Goal: Subscribe to service/newsletter

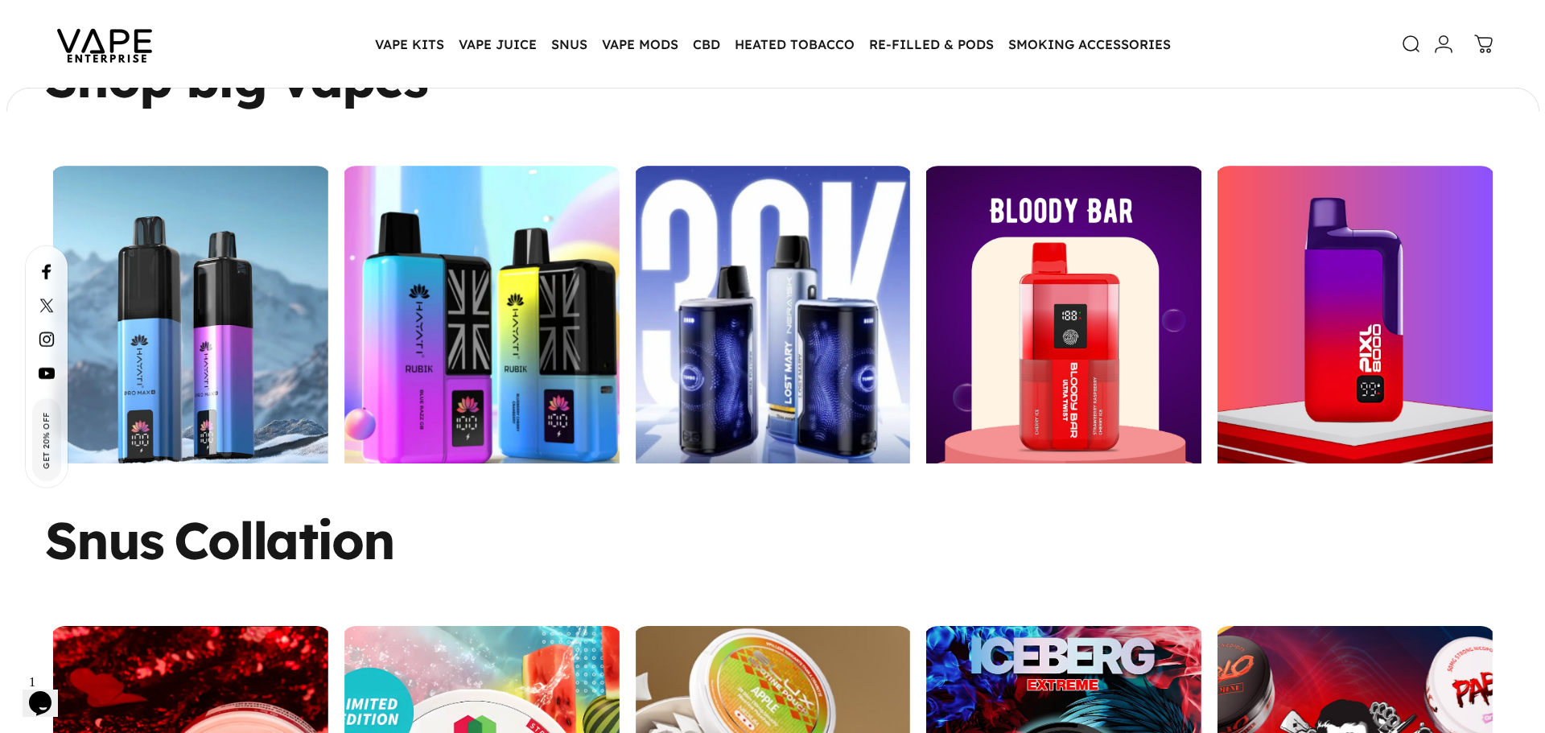
scroll to position [2582, 0]
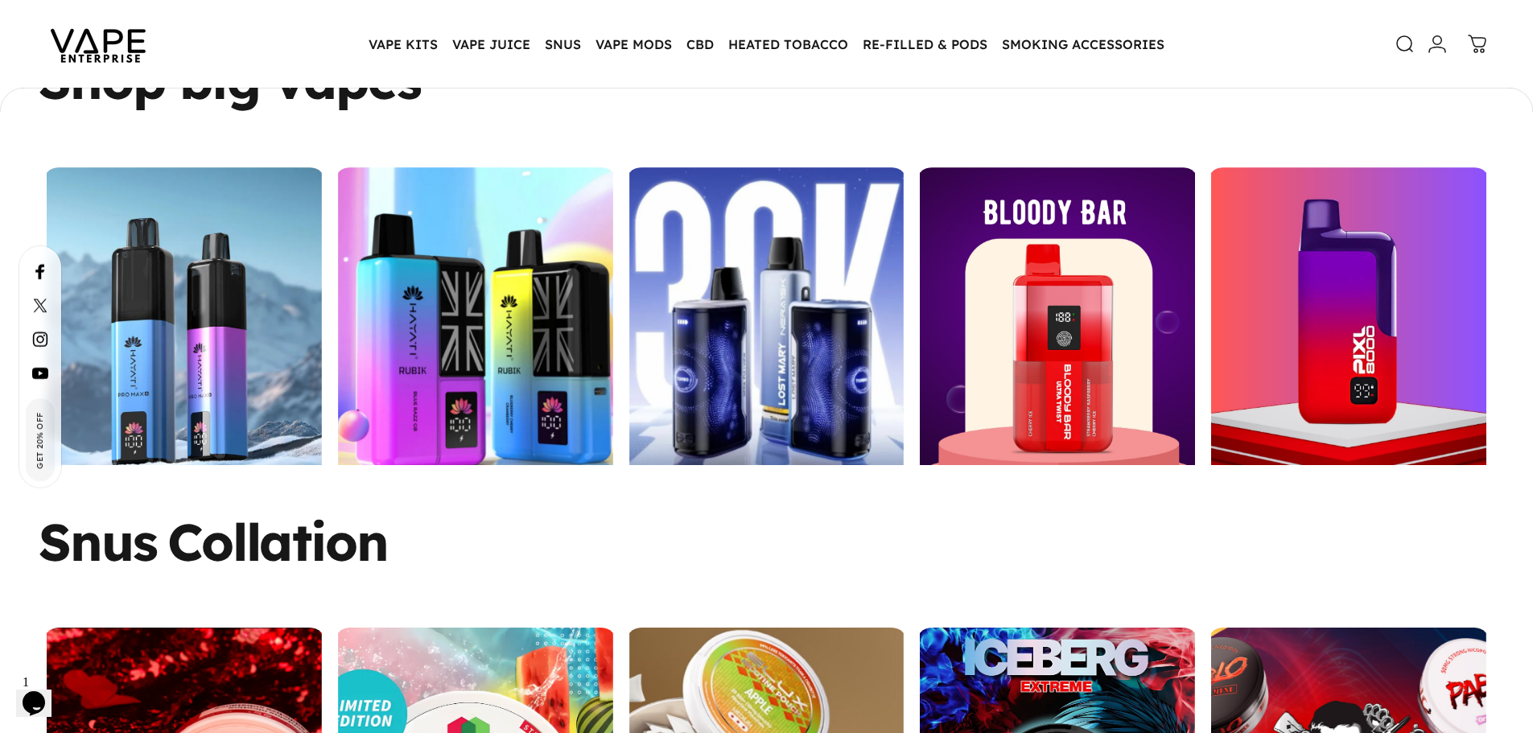
click at [35, 434] on span "Get 20% Off" at bounding box center [39, 440] width 15 height 68
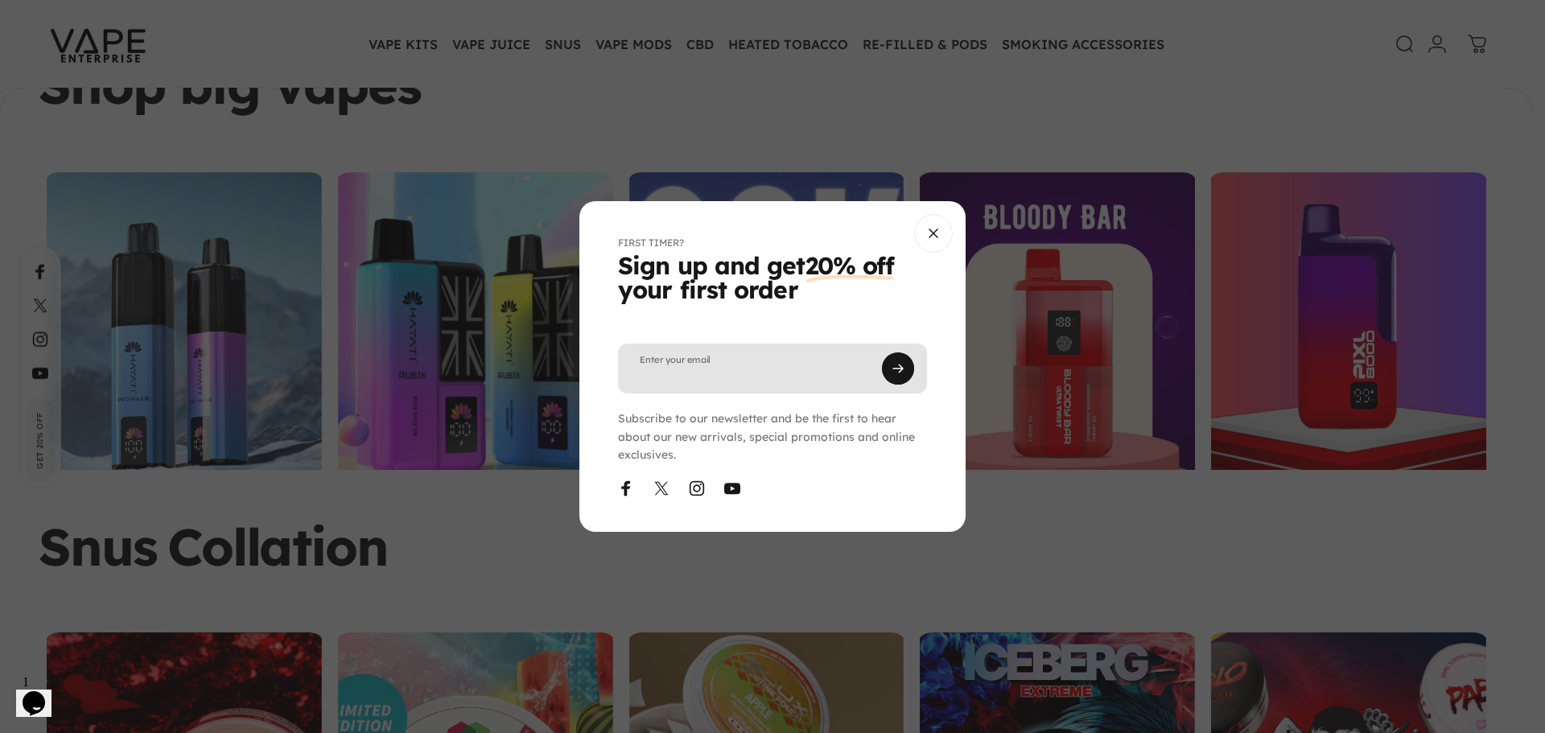
click at [671, 385] on input "Enter your email" at bounding box center [772, 369] width 309 height 50
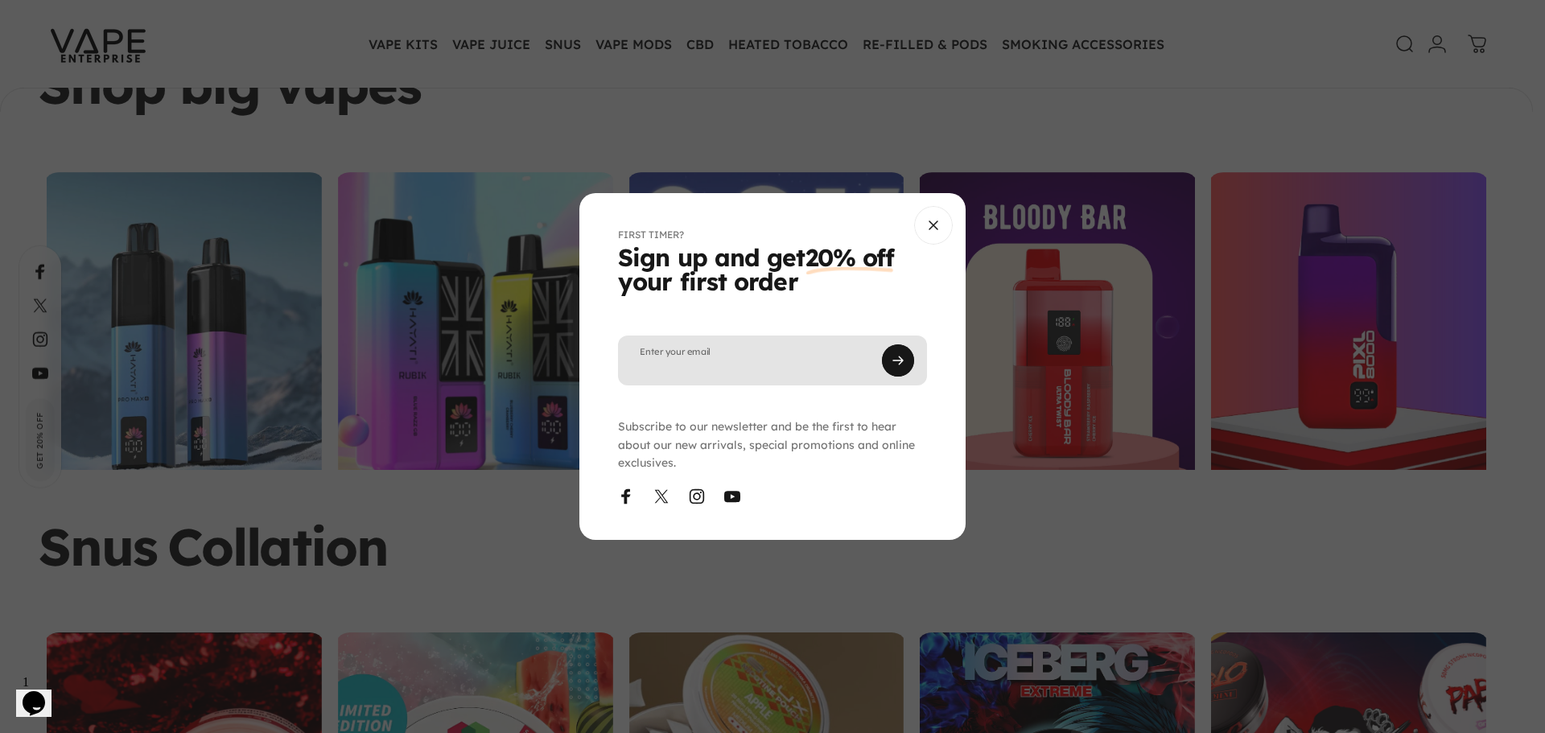
click at [783, 364] on input "Enter your email" at bounding box center [772, 361] width 309 height 50
type input "**********"
click at [894, 365] on button "Subscribe" at bounding box center [898, 361] width 32 height 32
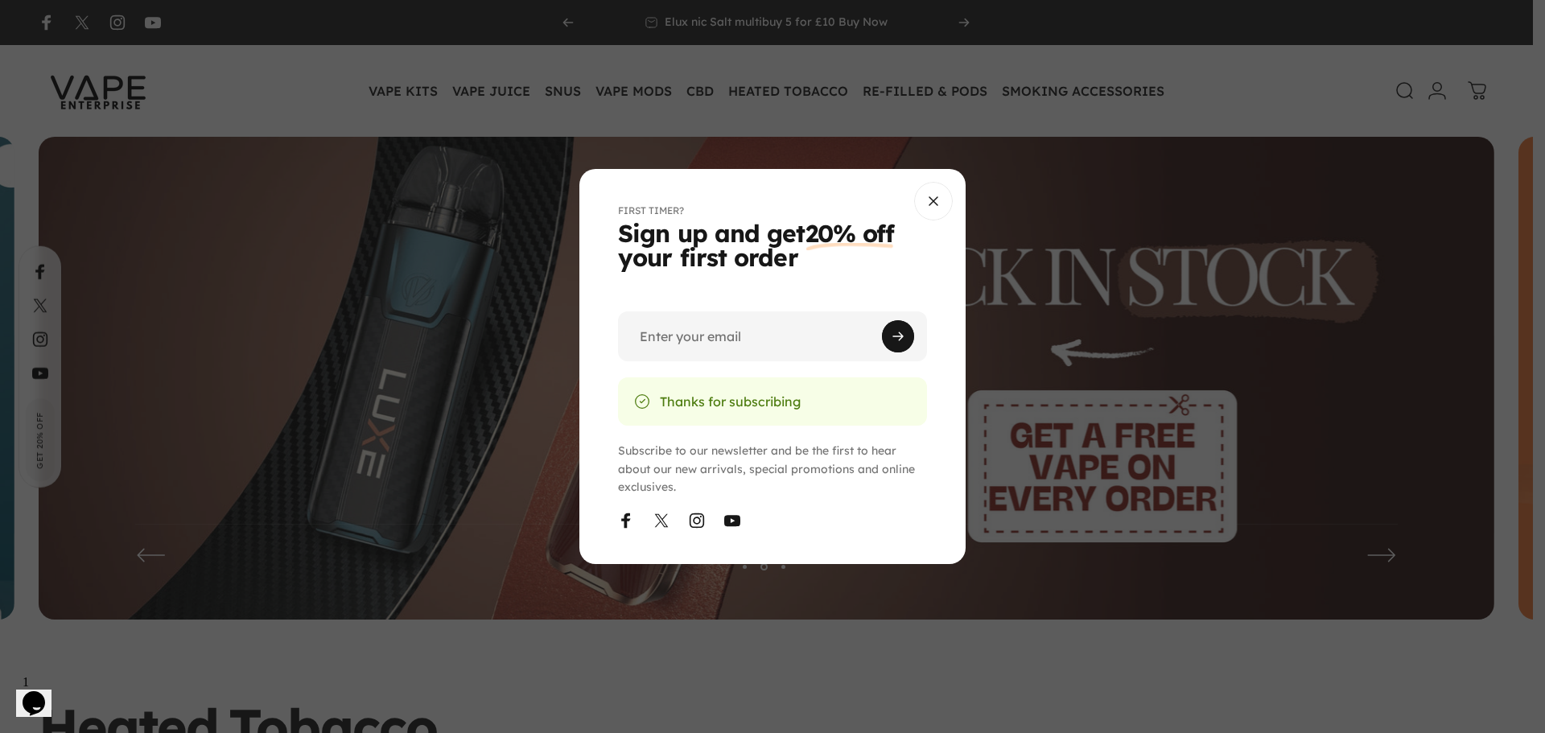
drag, startPoint x: 650, startPoint y: 403, endPoint x: 842, endPoint y: 439, distance: 195.5
click at [842, 439] on div "FIRST TIMER? Sign up and get 20% off your first order Enter your email Thanks f…" at bounding box center [772, 365] width 309 height 323
click at [698, 338] on input "Enter your email" at bounding box center [772, 336] width 309 height 50
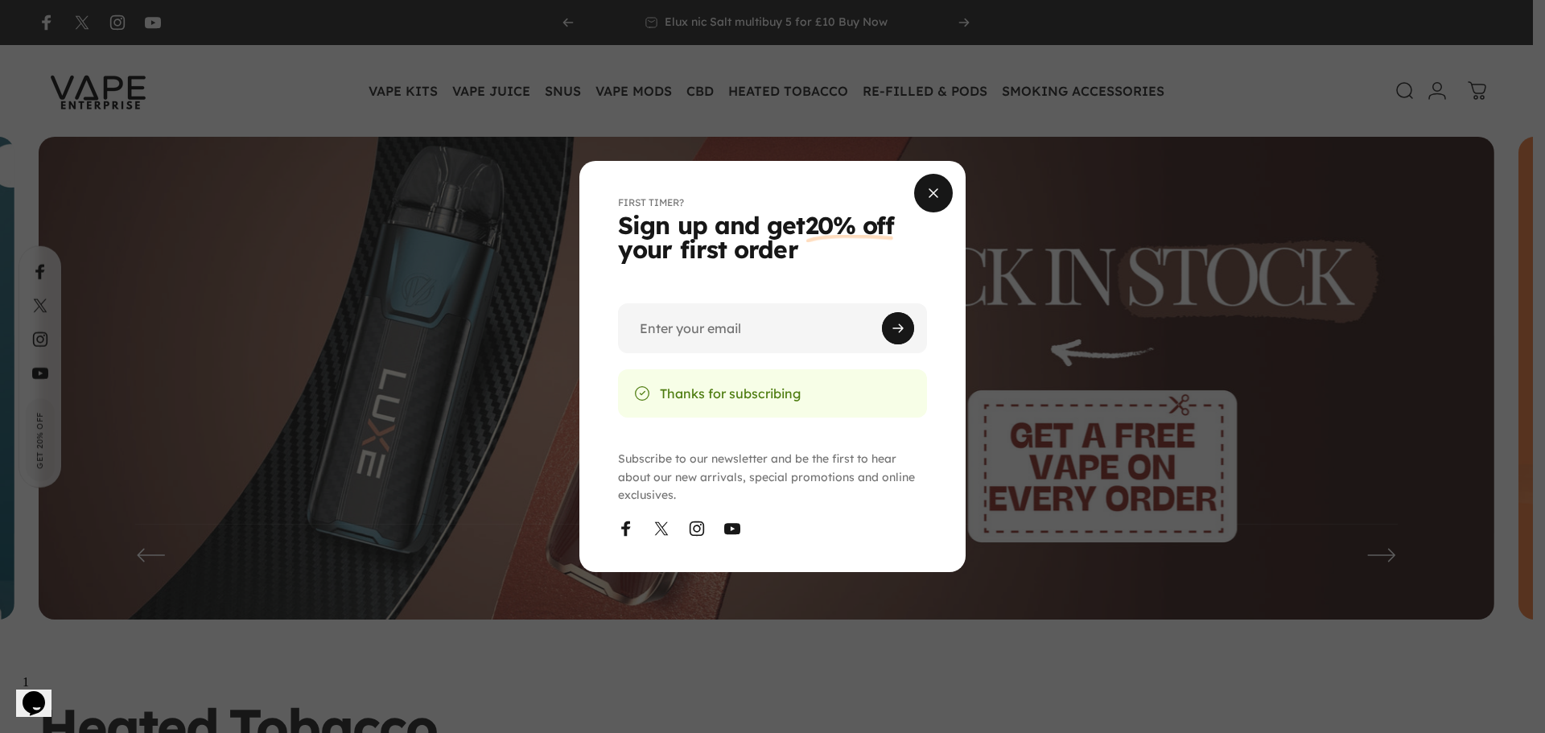
click at [929, 185] on button "Close" at bounding box center [933, 193] width 39 height 39
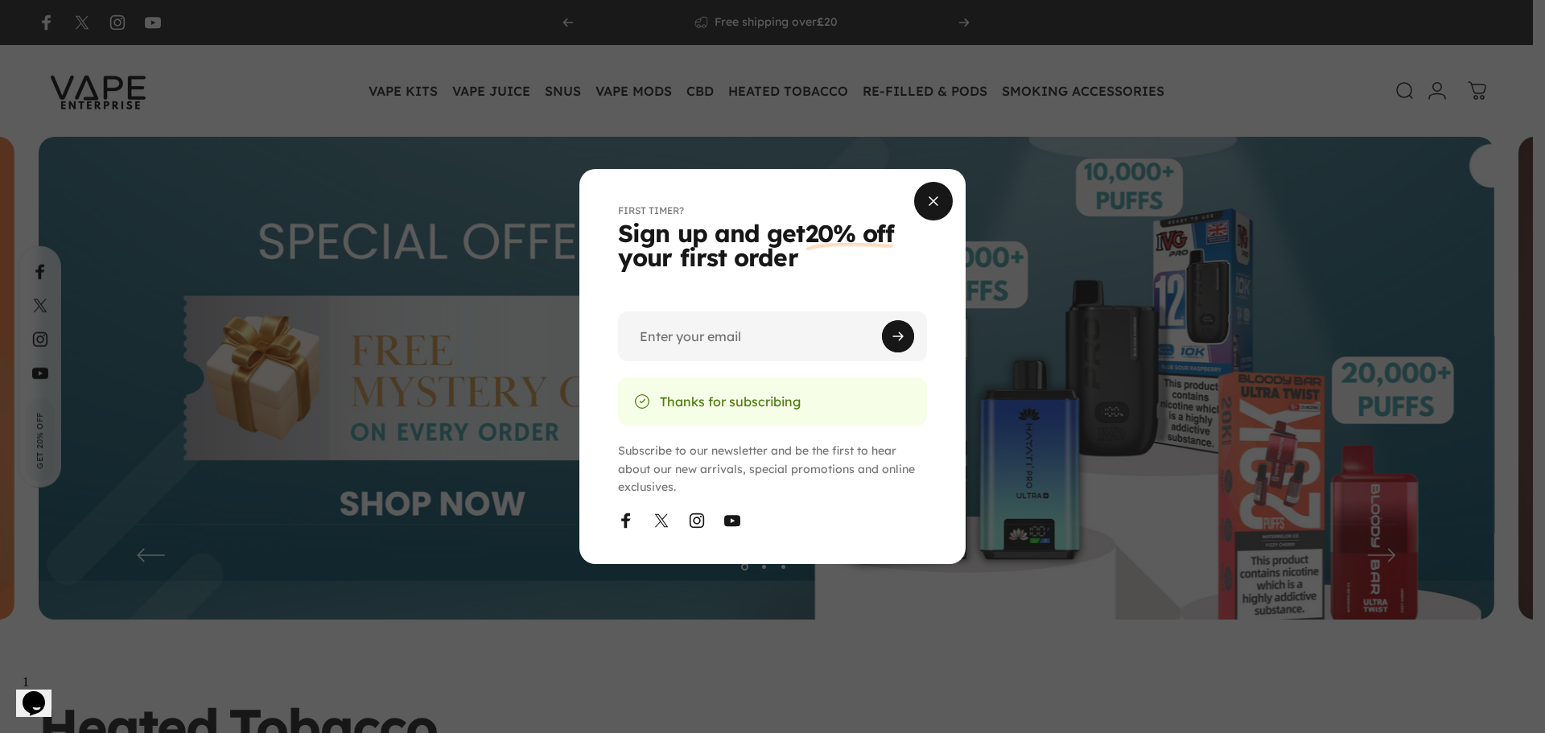
click at [921, 197] on span "Close" at bounding box center [933, 201] width 58 height 77
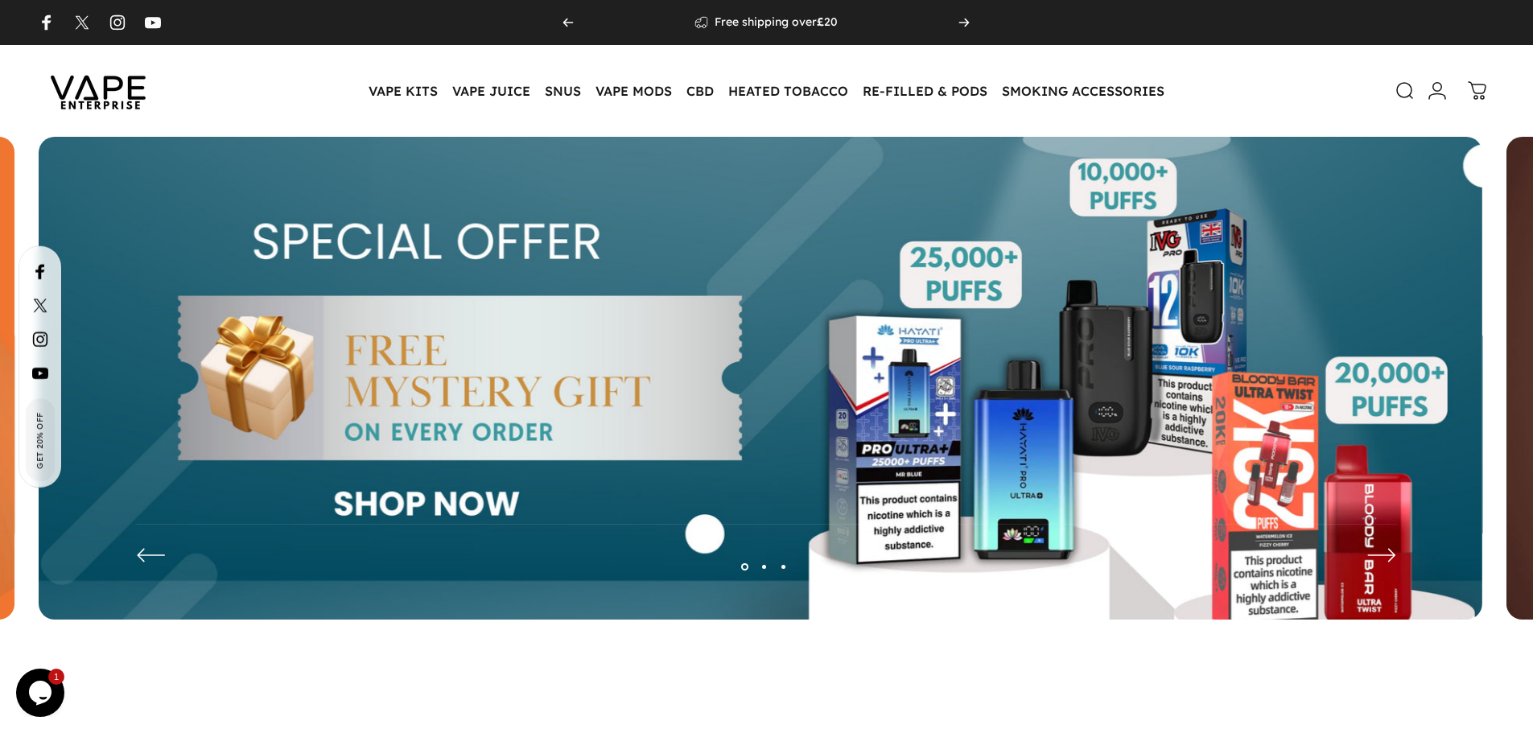
click at [31, 443] on link "Get 20% Off" at bounding box center [40, 439] width 29 height 83
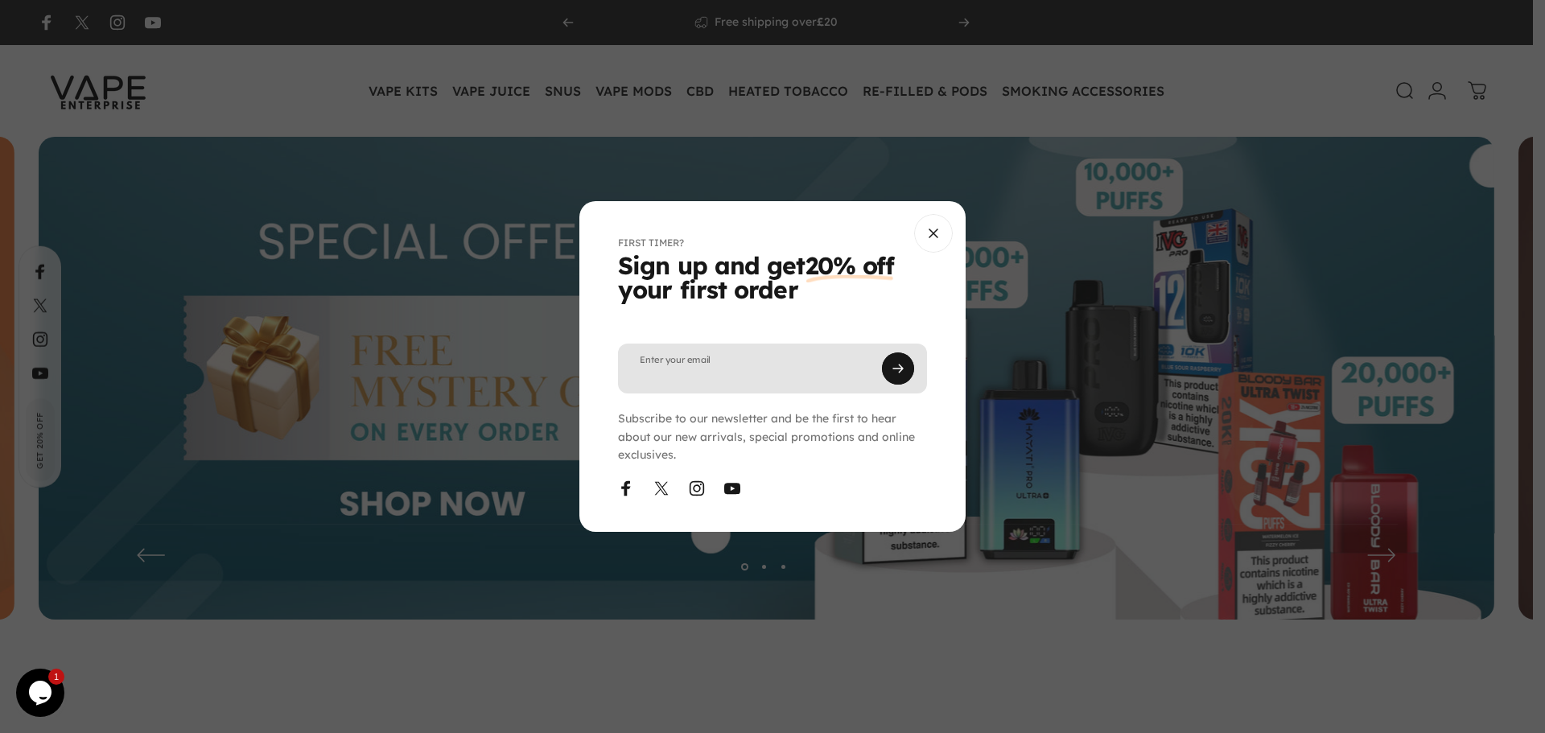
click at [724, 366] on input "Enter your email" at bounding box center [772, 369] width 309 height 50
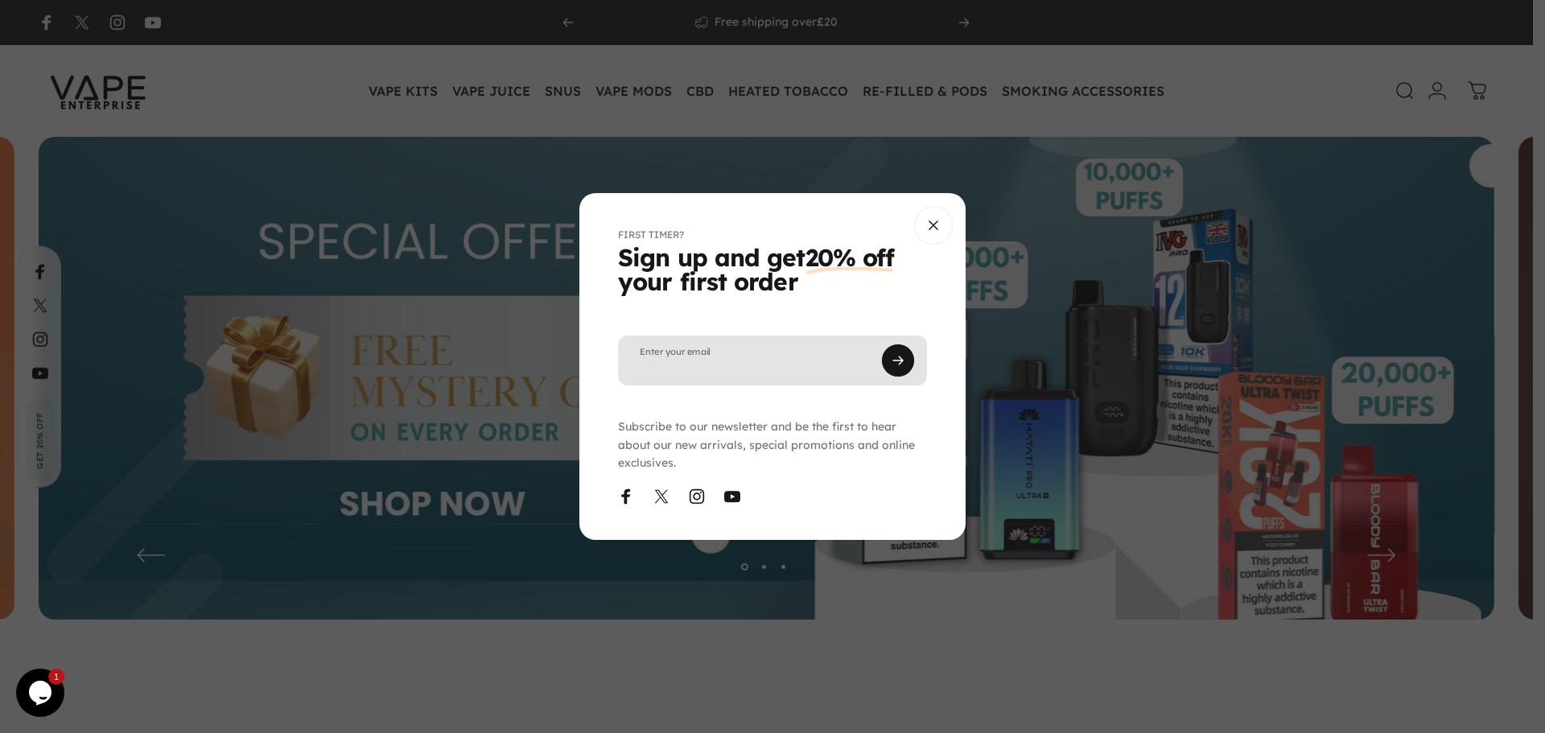
paste input "**********"
type input "**********"
click at [907, 361] on button "Subscribe" at bounding box center [898, 360] width 32 height 32
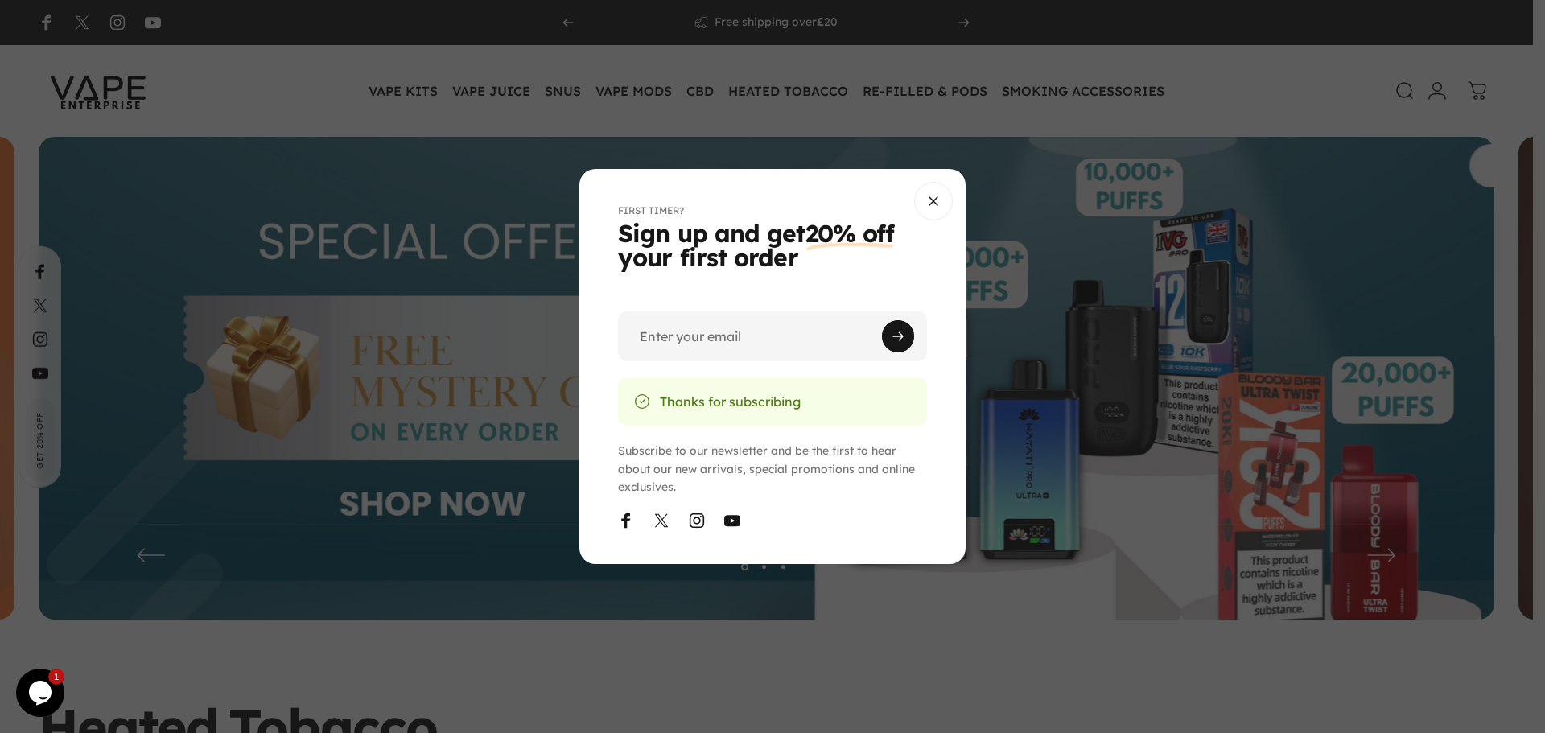
click at [744, 263] on h2 "Sign up and get 20% off your first order" at bounding box center [772, 245] width 309 height 48
click at [822, 259] on h2 "Sign up and get 20% off your first order" at bounding box center [772, 245] width 309 height 48
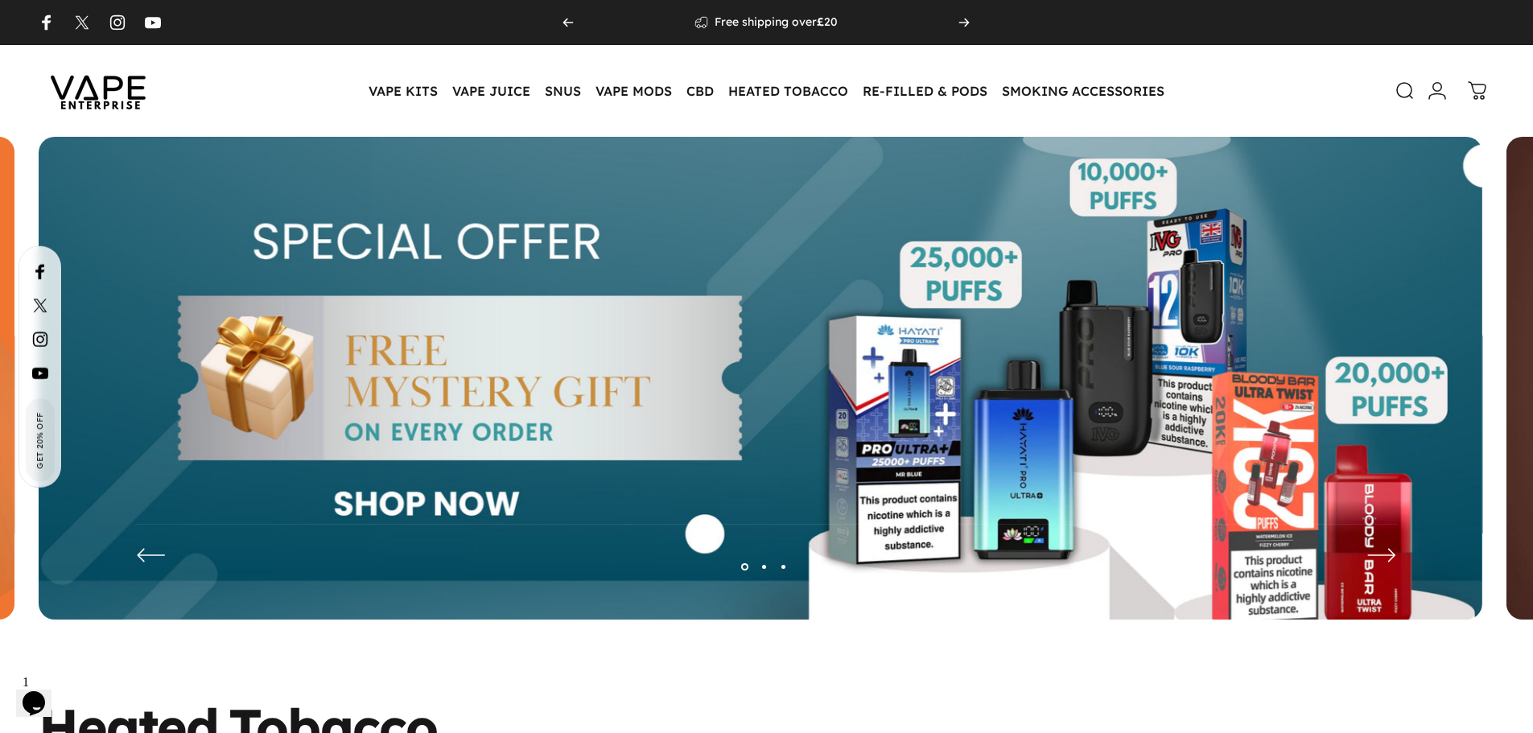
click at [38, 436] on span "Get 20% Off" at bounding box center [40, 439] width 15 height 67
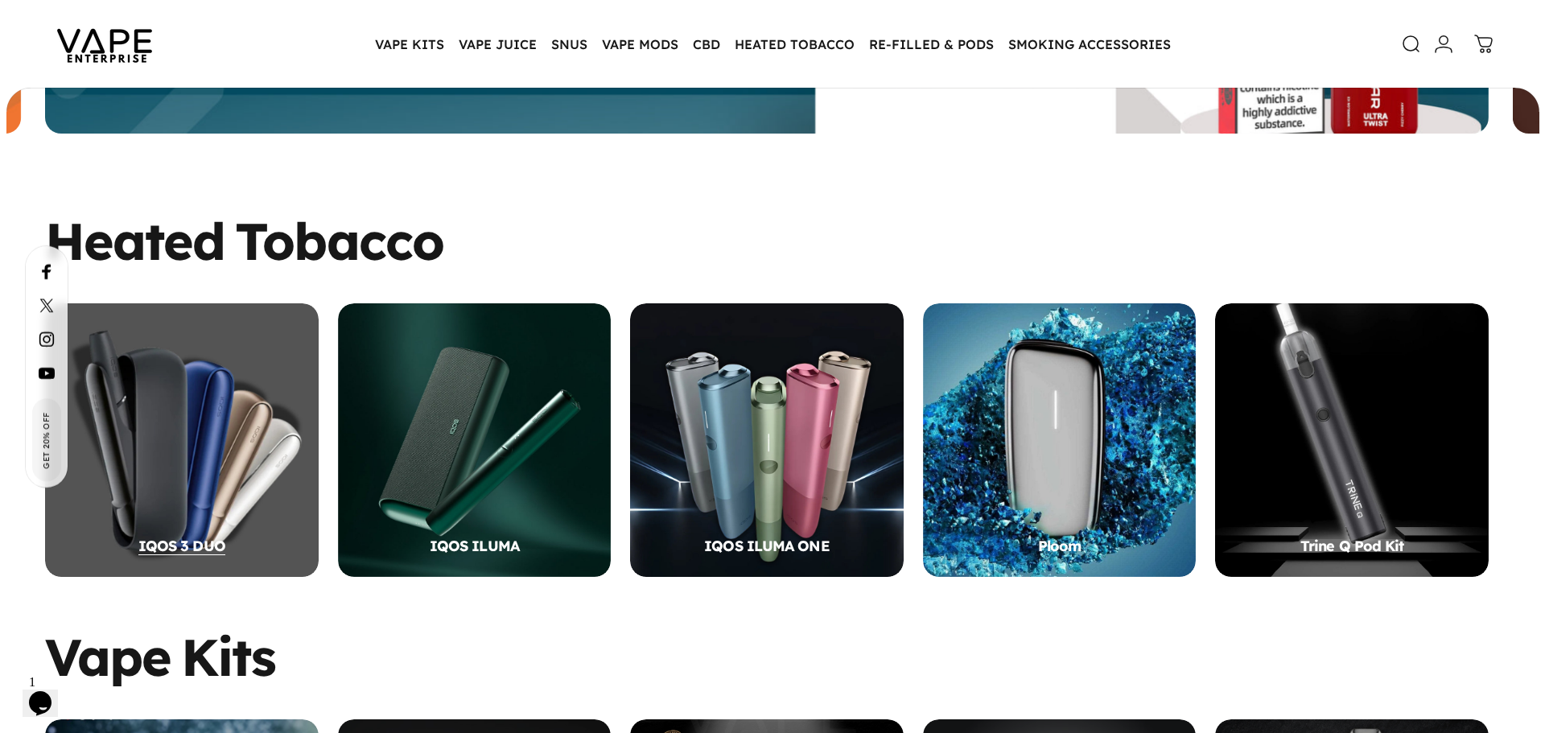
scroll to position [479, 0]
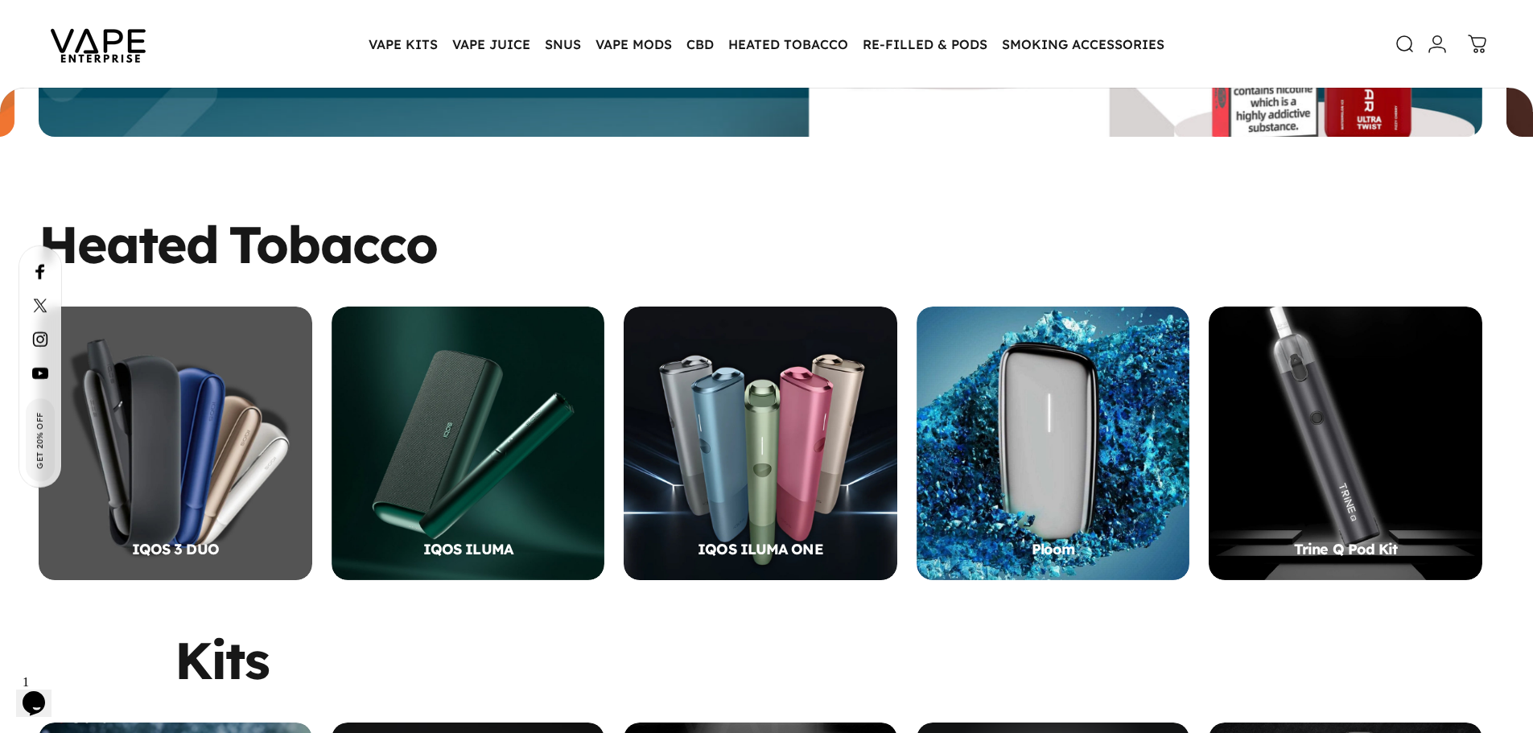
click at [34, 437] on span "Get 20% Off" at bounding box center [39, 440] width 15 height 68
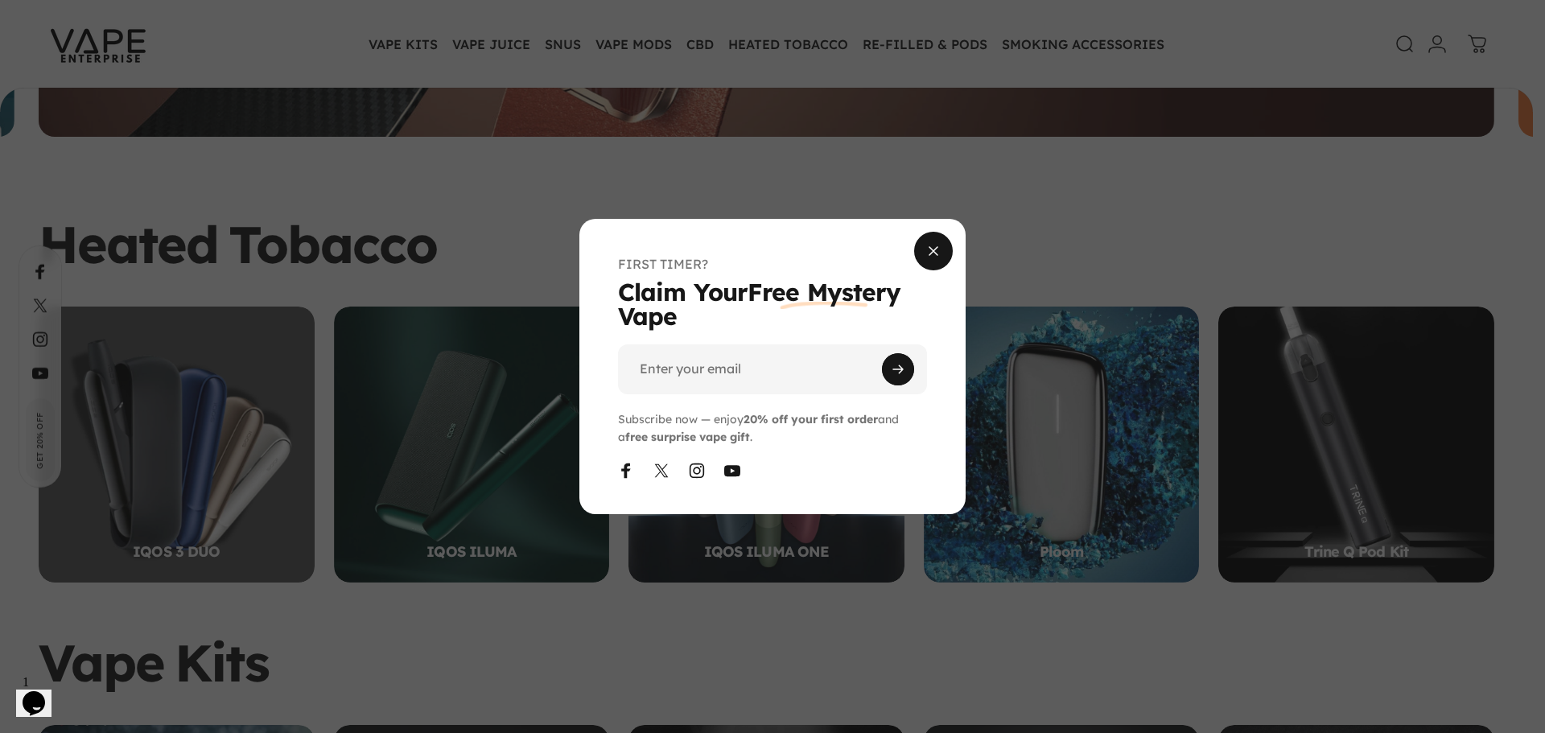
click at [937, 253] on span "Close" at bounding box center [933, 250] width 58 height 77
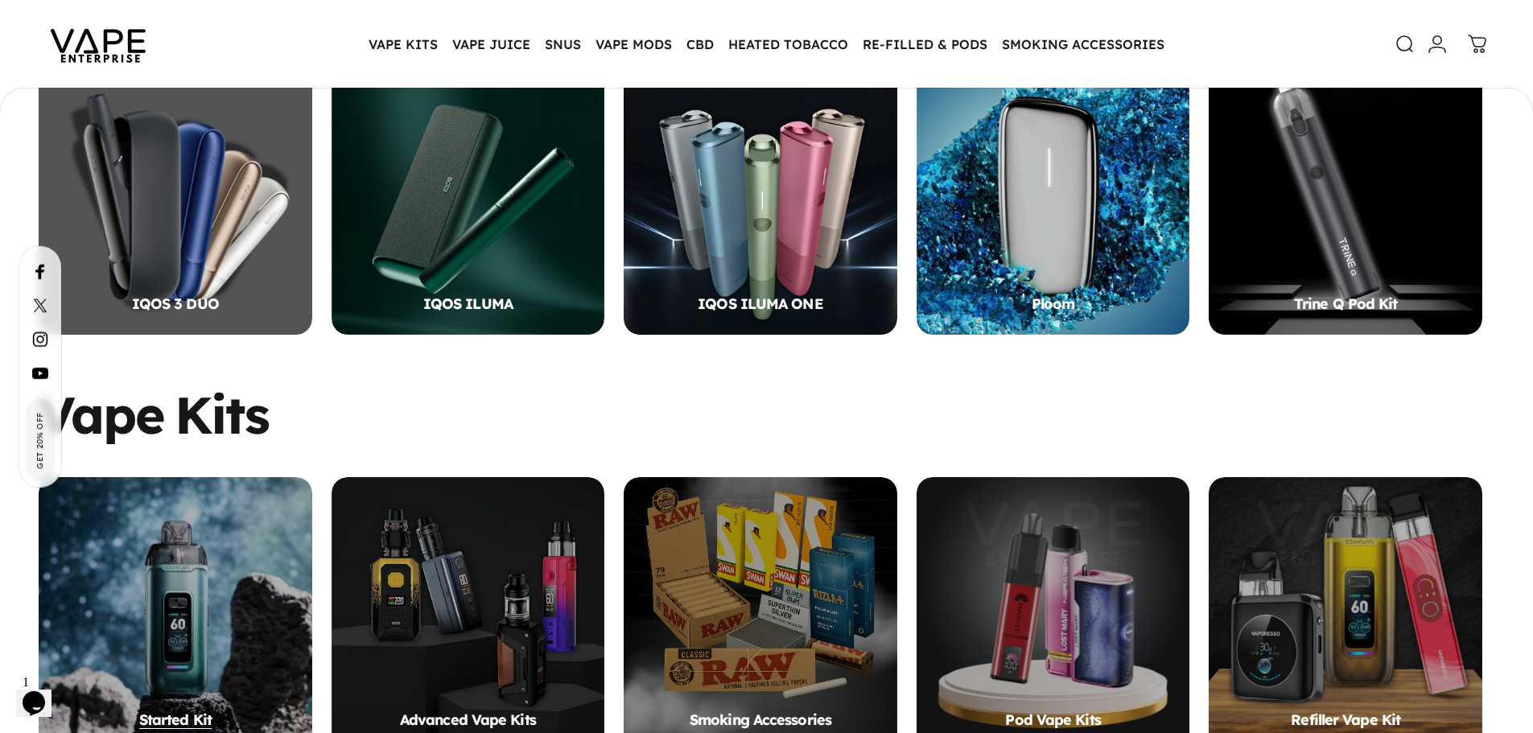
scroll to position [801, 0]
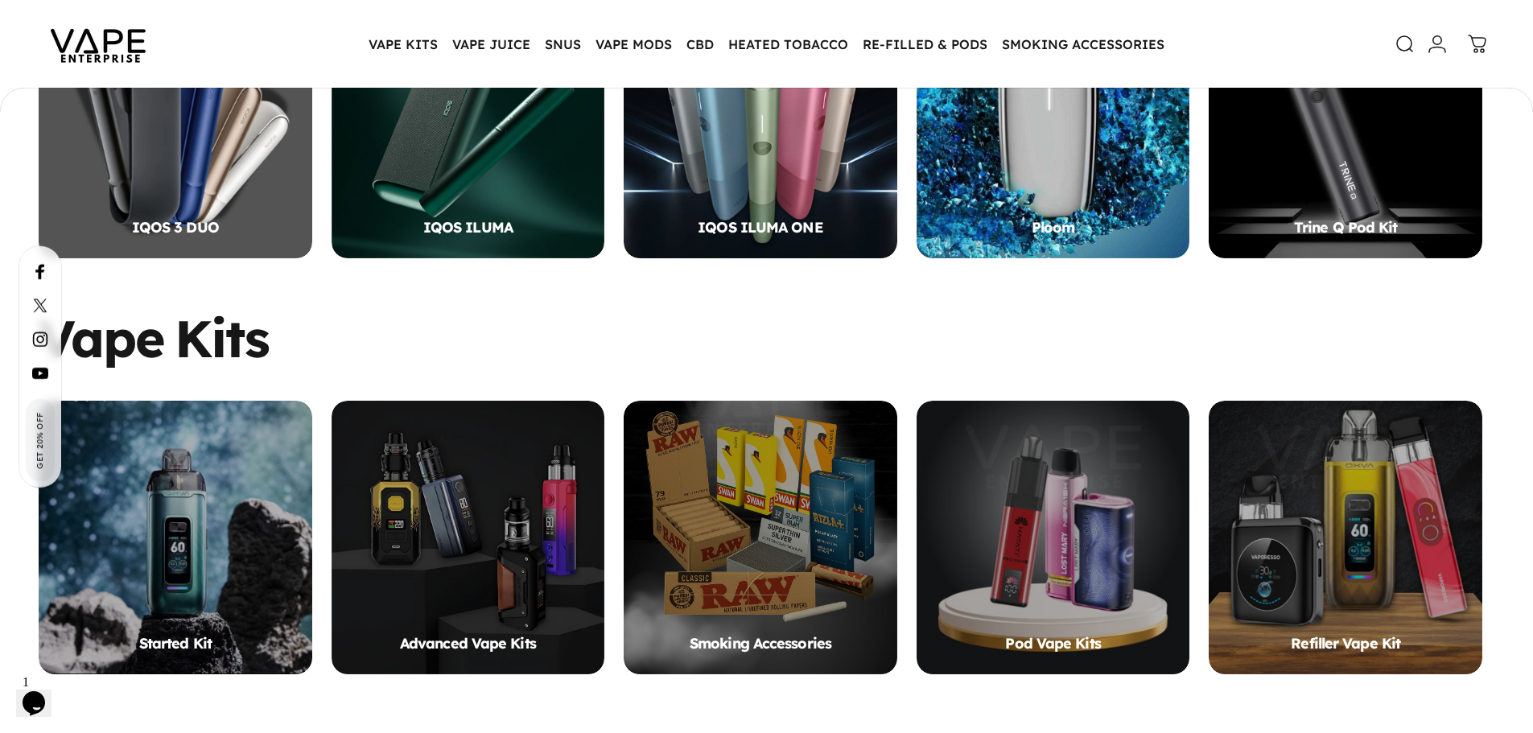
click at [39, 440] on span "Get 20% Off" at bounding box center [40, 439] width 13 height 58
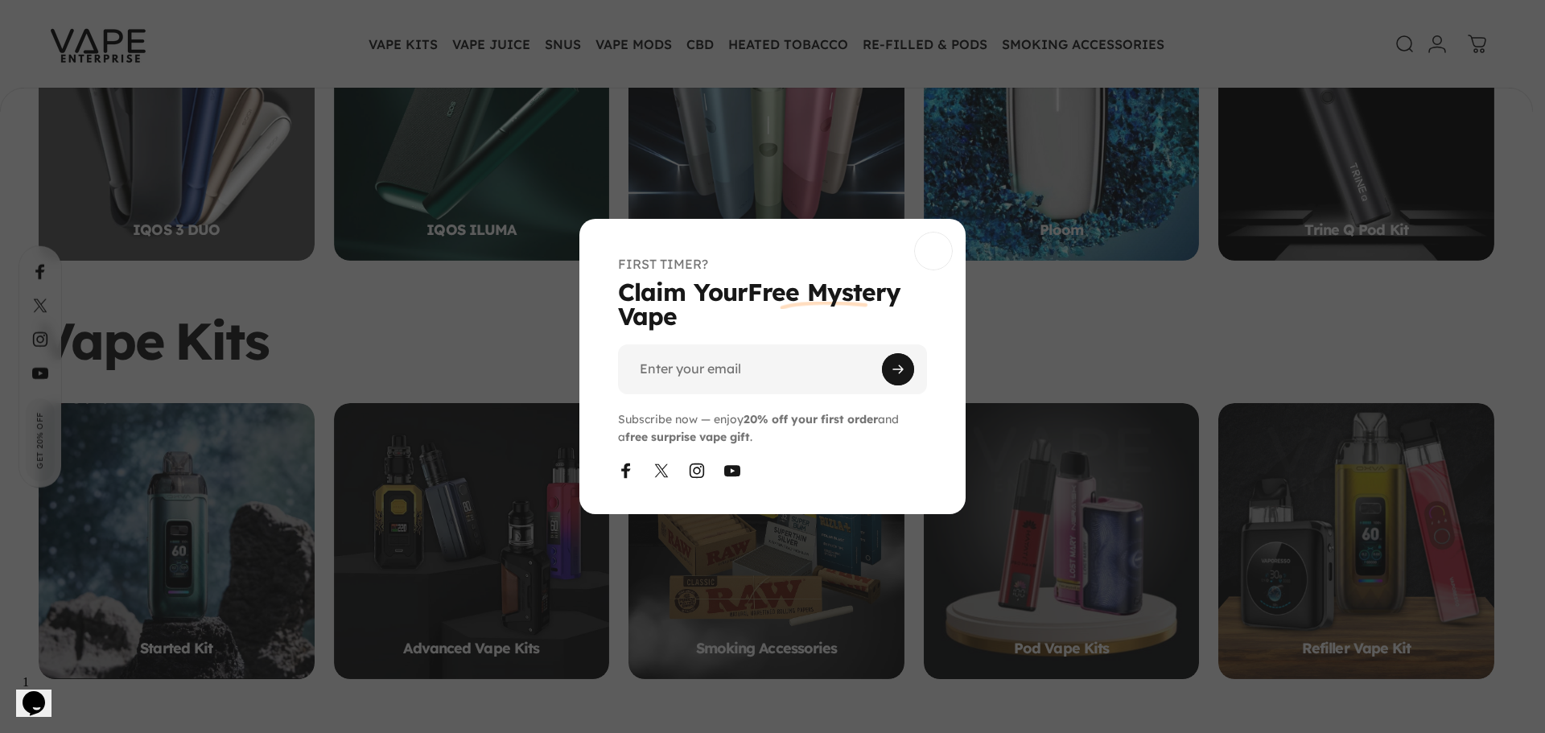
click at [932, 231] on span "Close" at bounding box center [933, 192] width 58 height 77
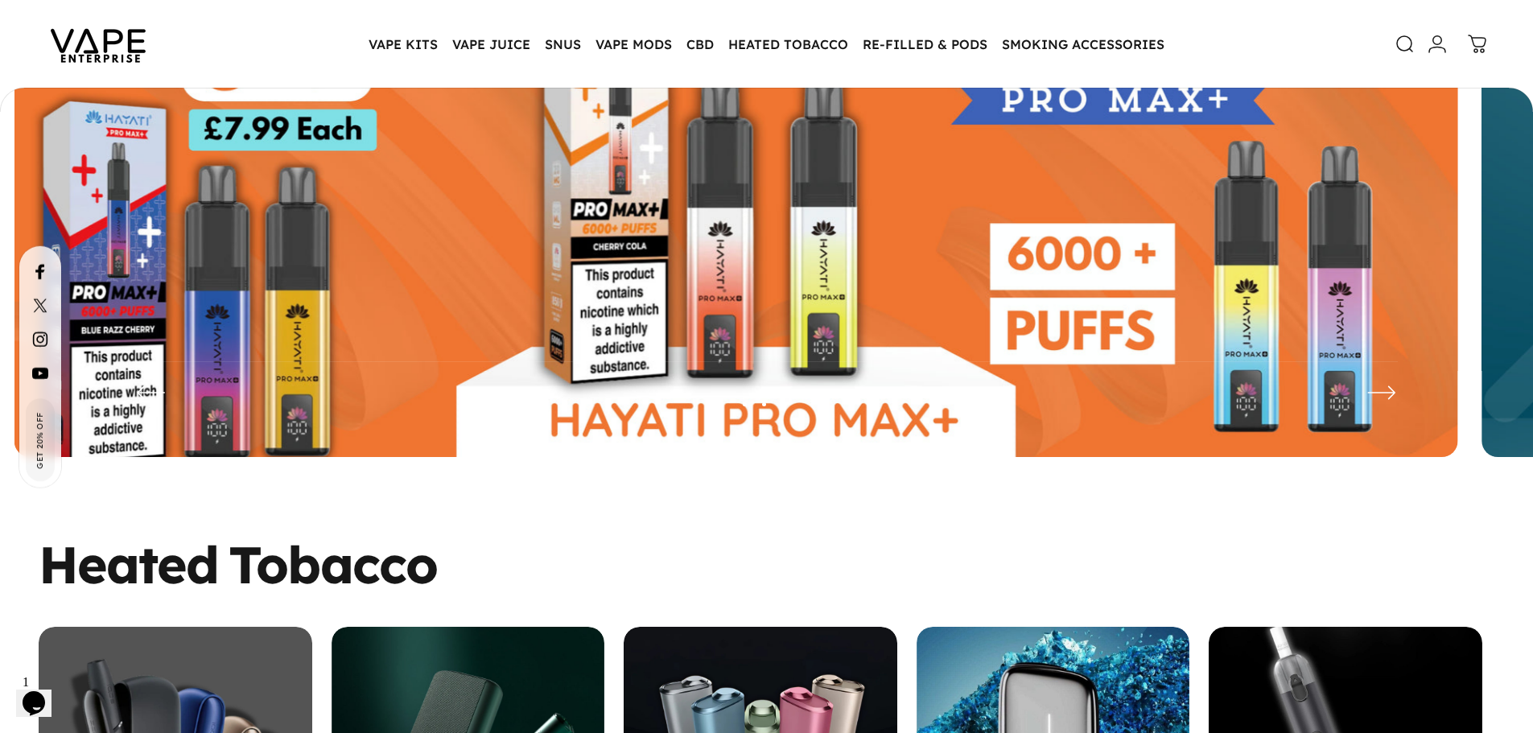
scroll to position [157, 0]
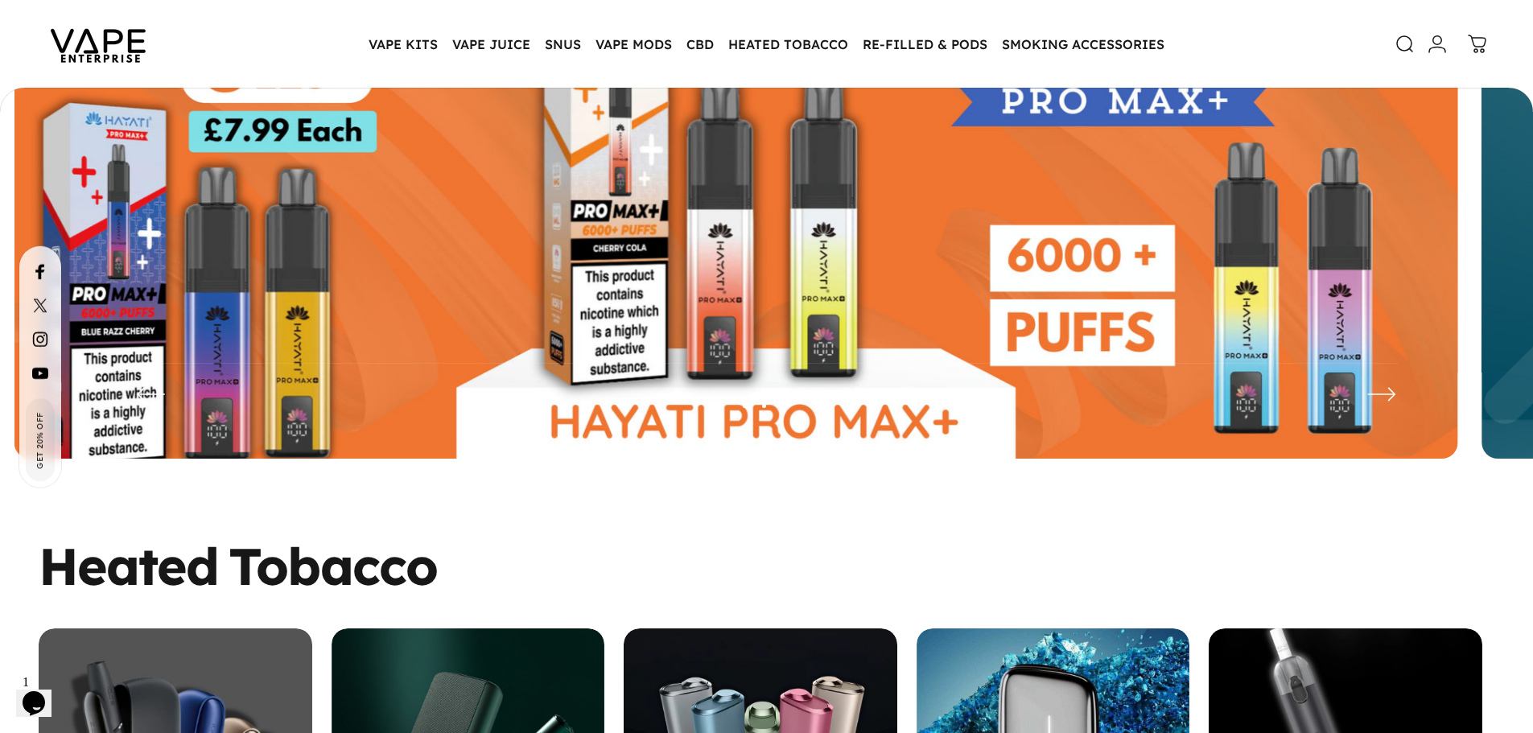
click at [42, 455] on span "Get 20% Off" at bounding box center [40, 439] width 13 height 58
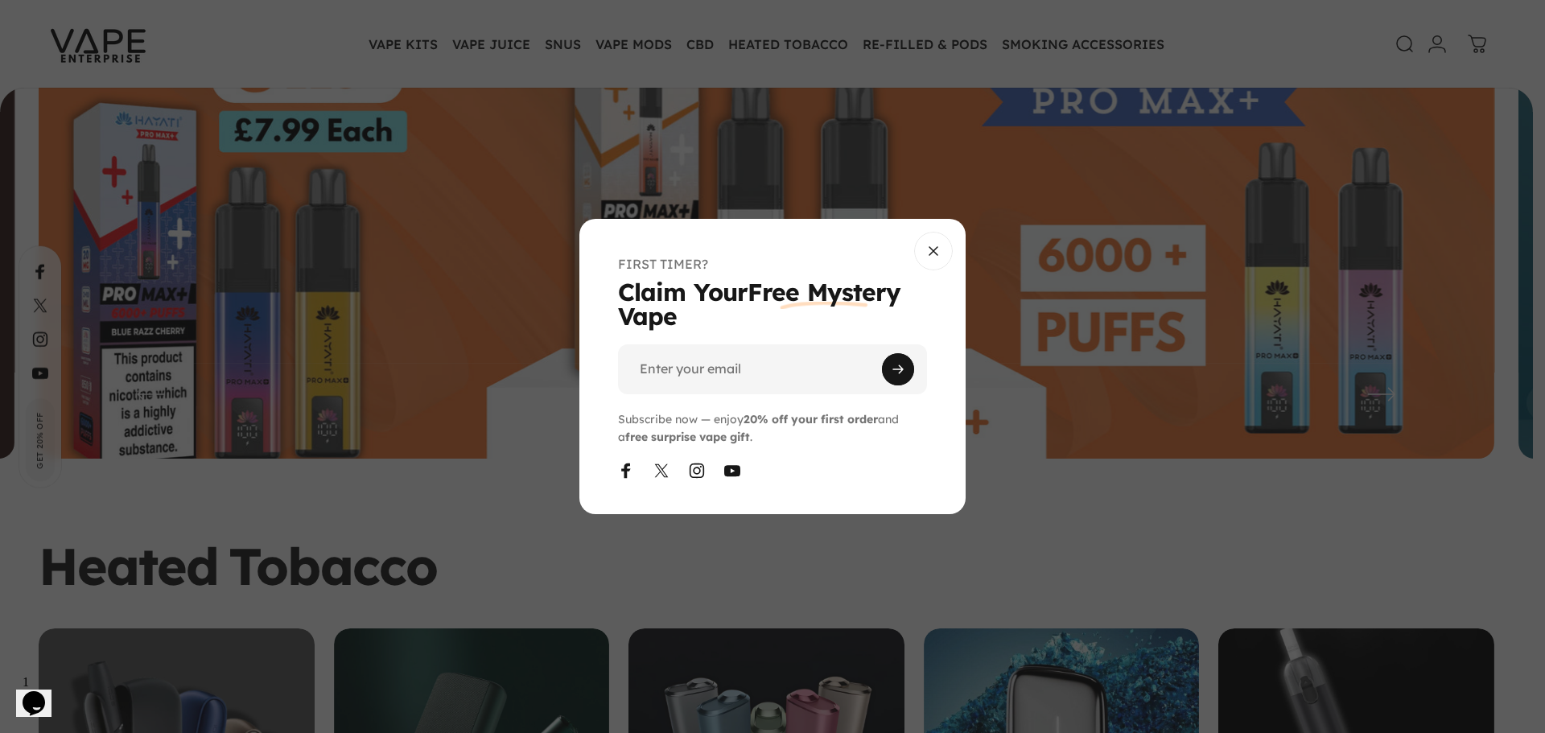
click at [913, 252] on gesture-element at bounding box center [933, 251] width 64 height 64
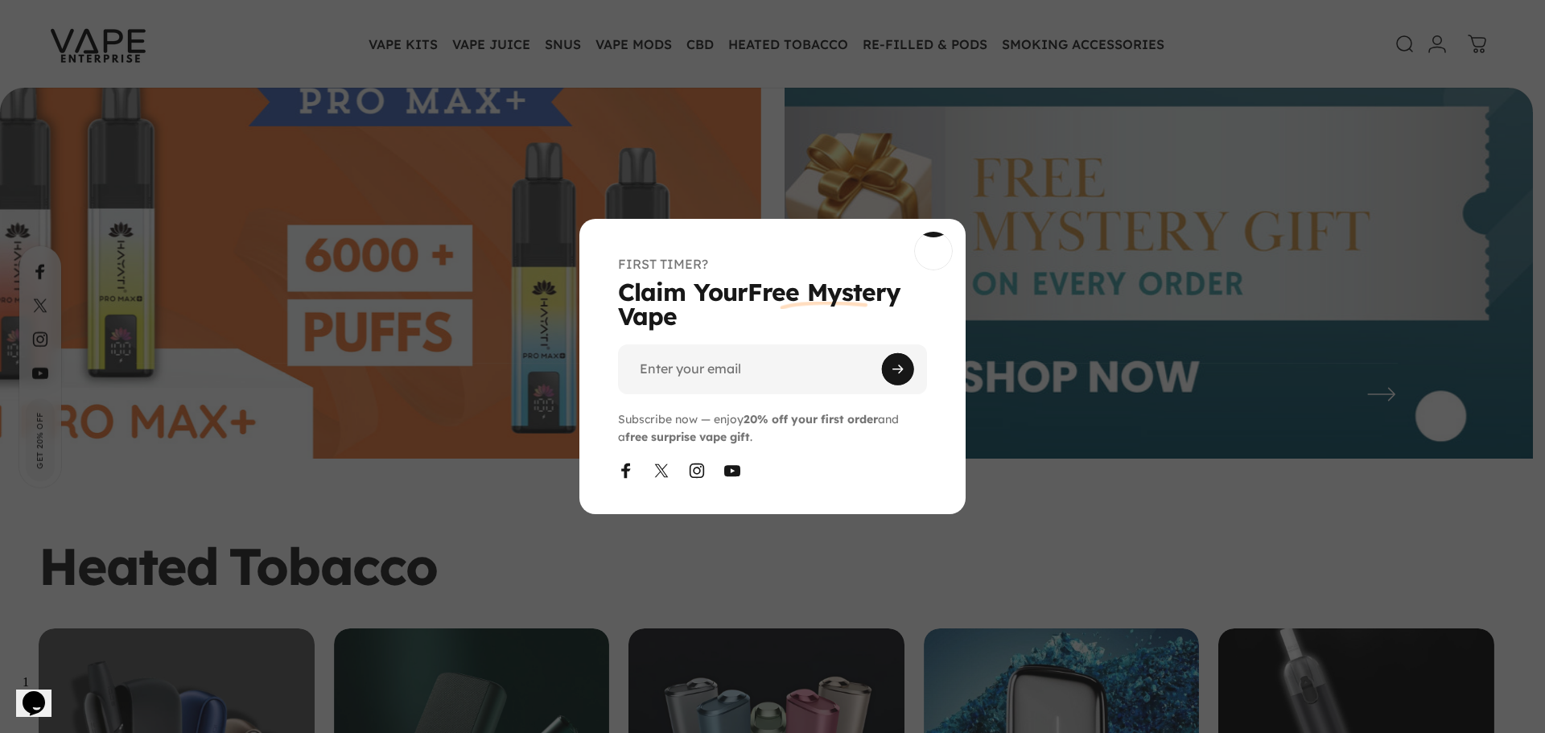
click at [927, 237] on span "Close" at bounding box center [933, 198] width 58 height 77
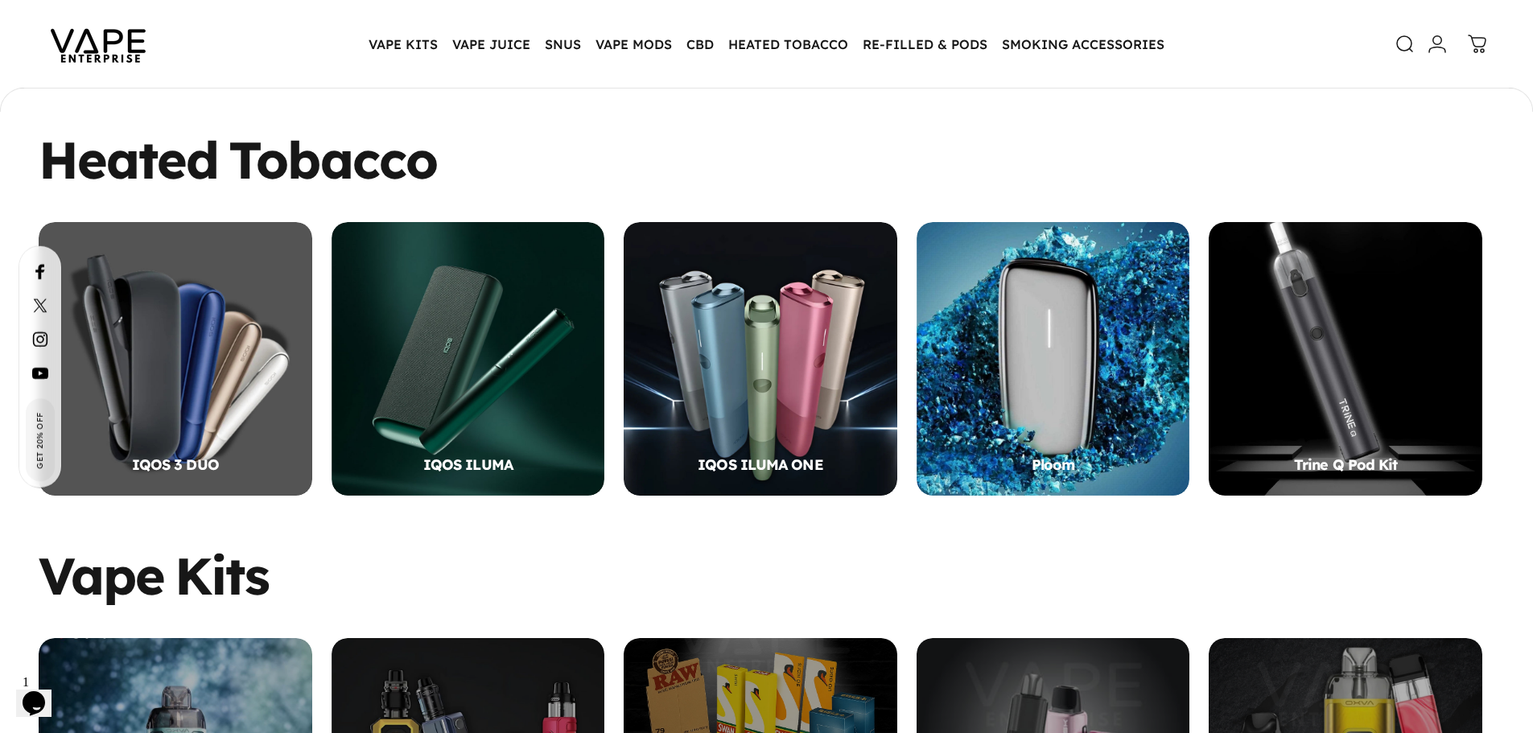
scroll to position [884, 0]
